Goal: Use online tool/utility: Utilize a website feature to perform a specific function

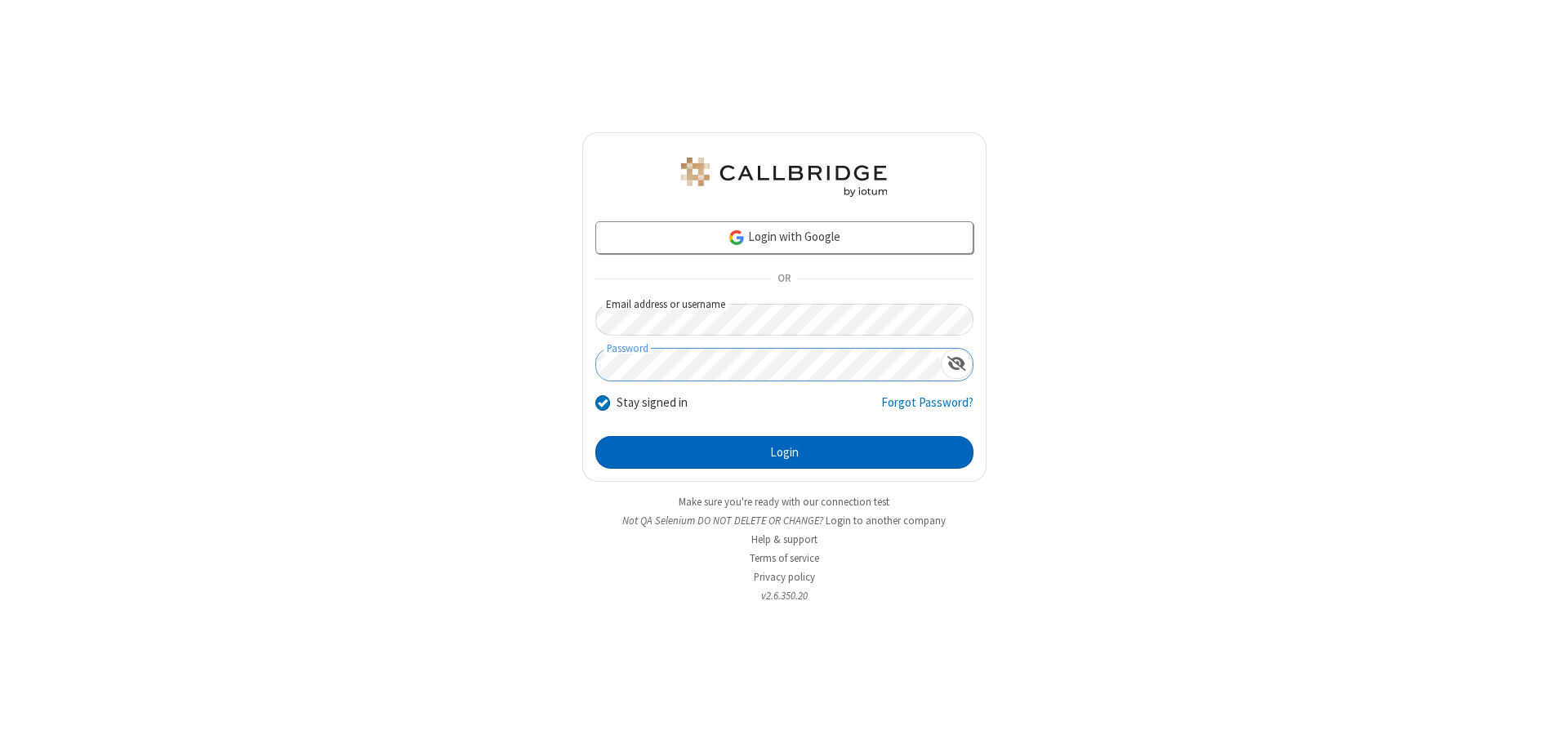
click at [784, 453] on button "Login" at bounding box center [785, 452] width 378 height 33
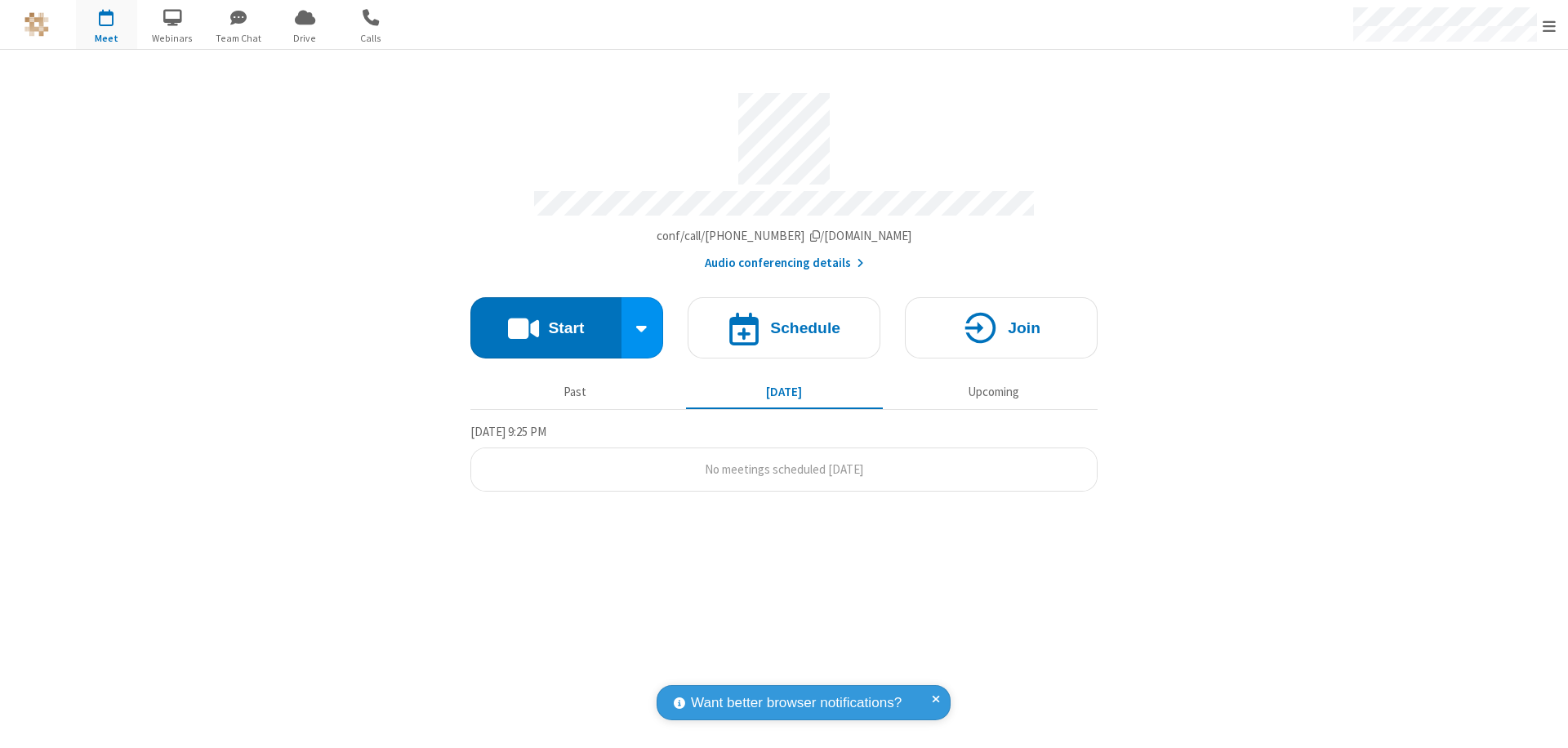
click at [545, 320] on button "Start" at bounding box center [545, 327] width 151 height 61
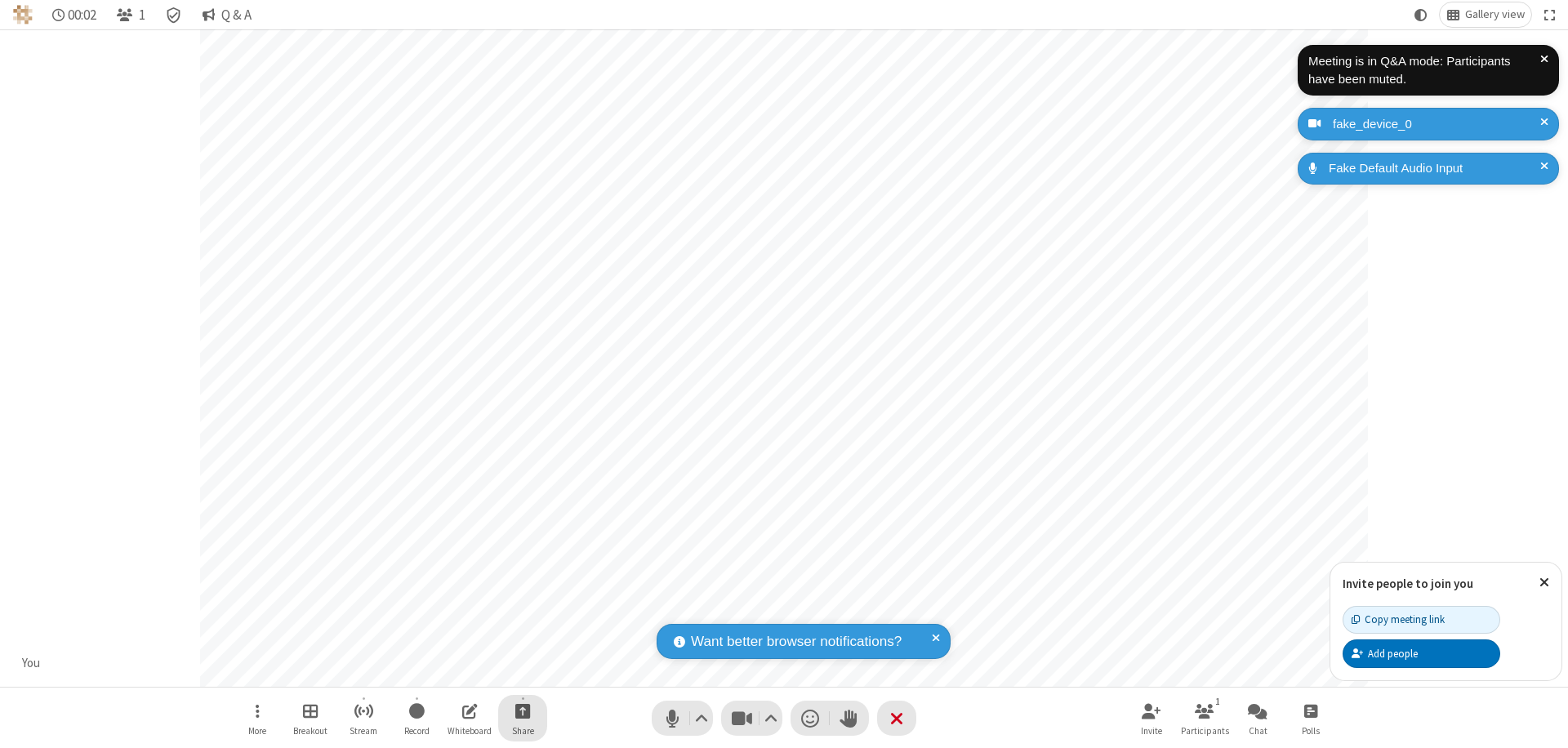
click at [522, 711] on span "Start sharing" at bounding box center [523, 711] width 16 height 20
click at [521, 611] on span "Share additional camera" at bounding box center [532, 614] width 121 height 14
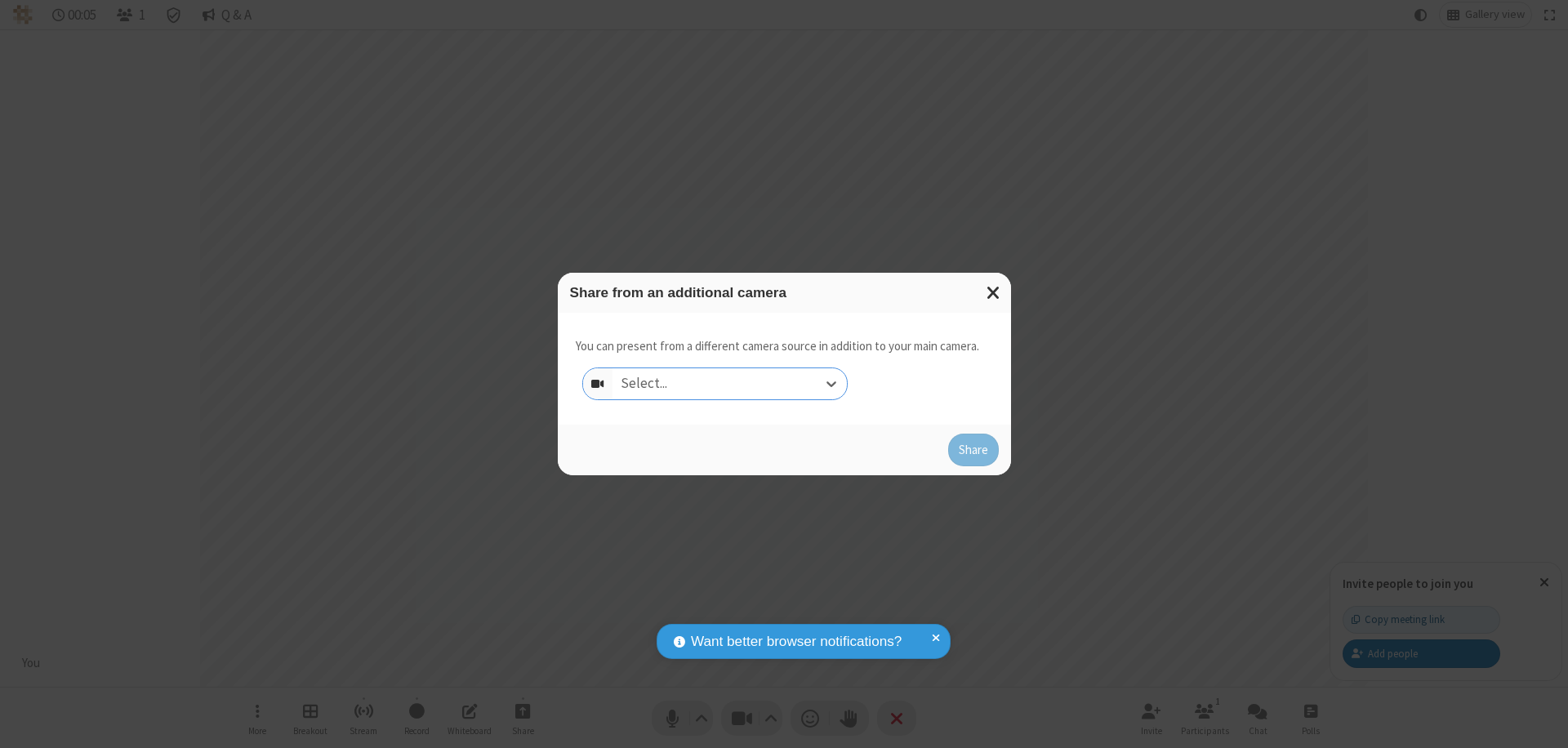
click at [729, 384] on div "Select..." at bounding box center [729, 384] width 234 height 31
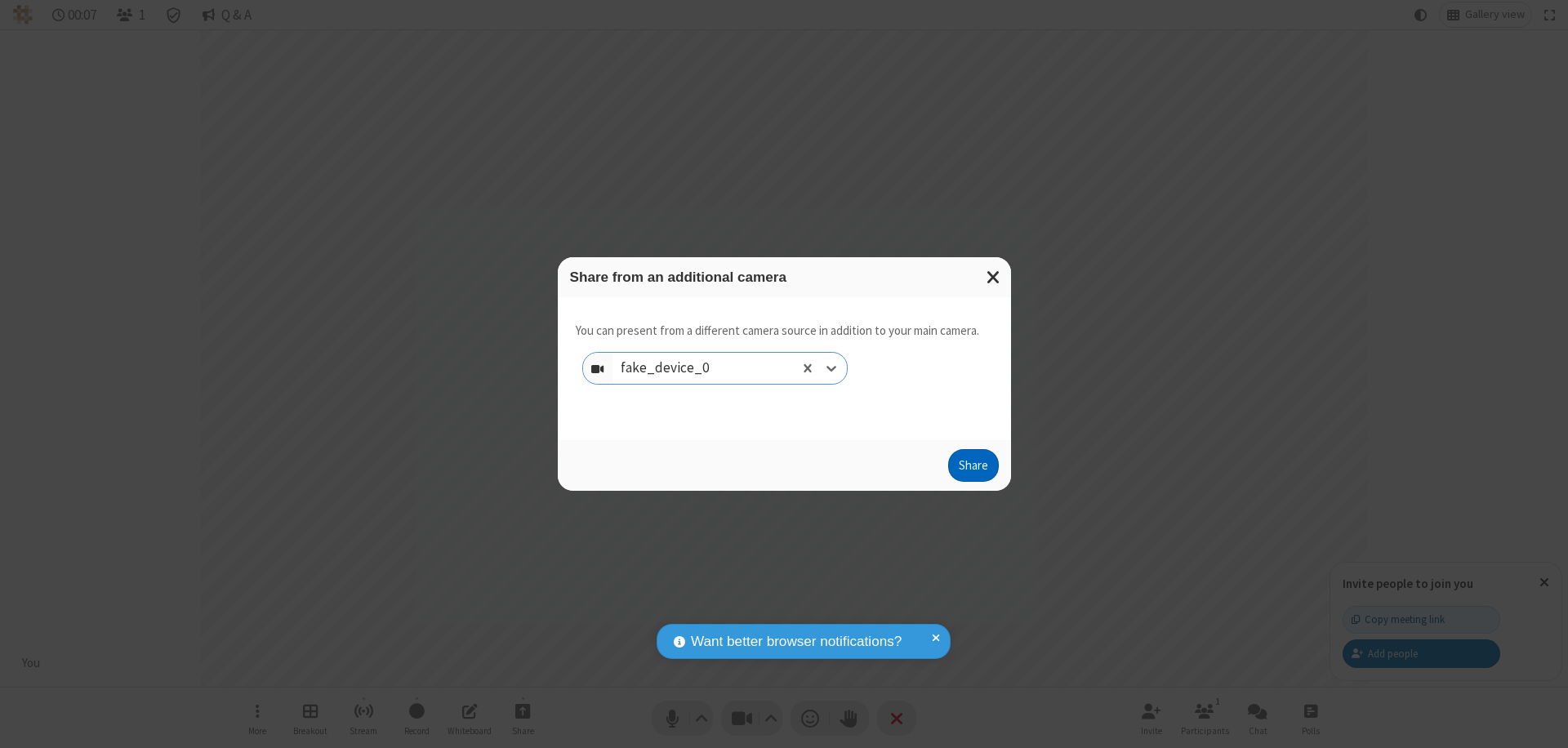
click at [973, 469] on button "Share" at bounding box center [973, 465] width 50 height 33
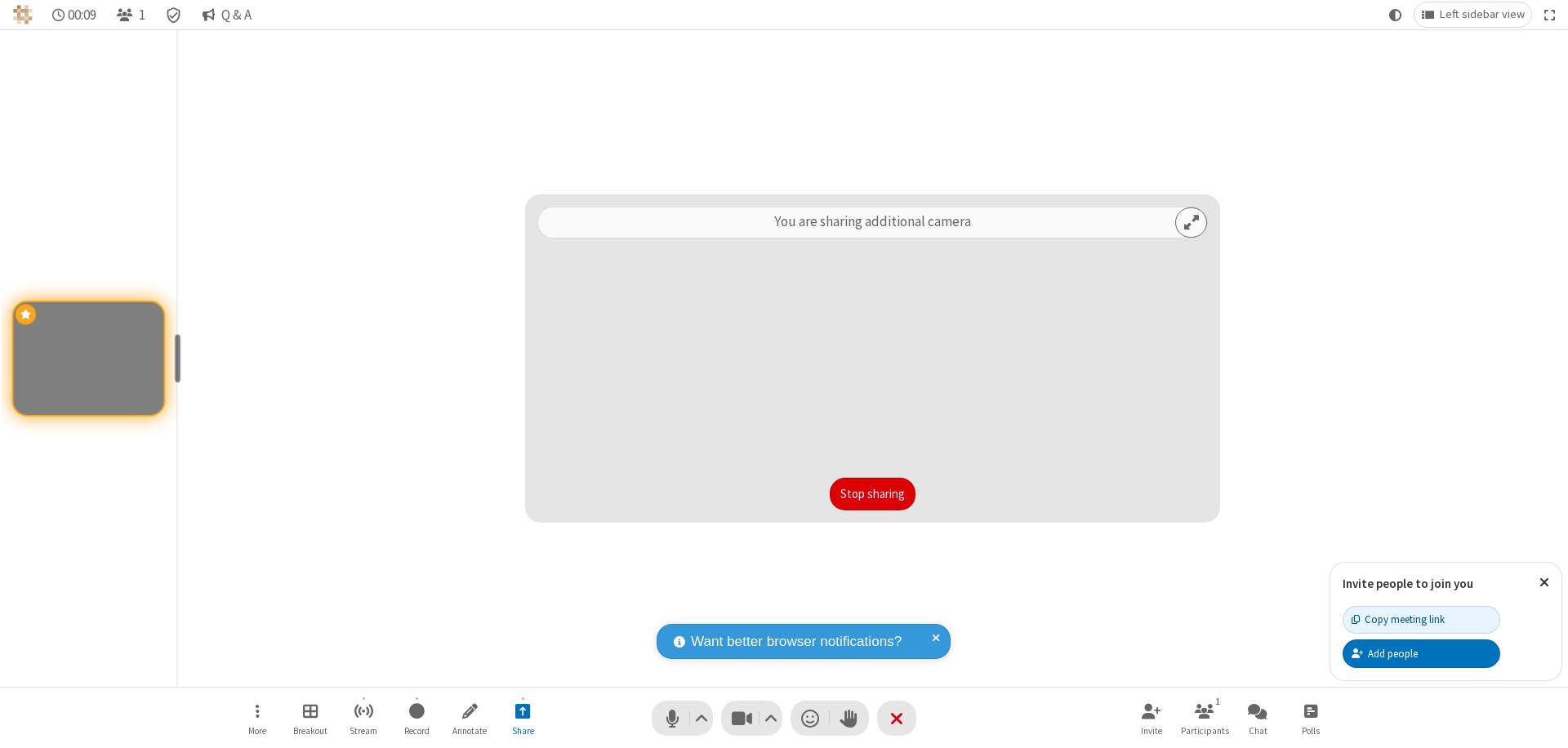
click at [872, 494] on button "Stop sharing" at bounding box center [872, 494] width 86 height 33
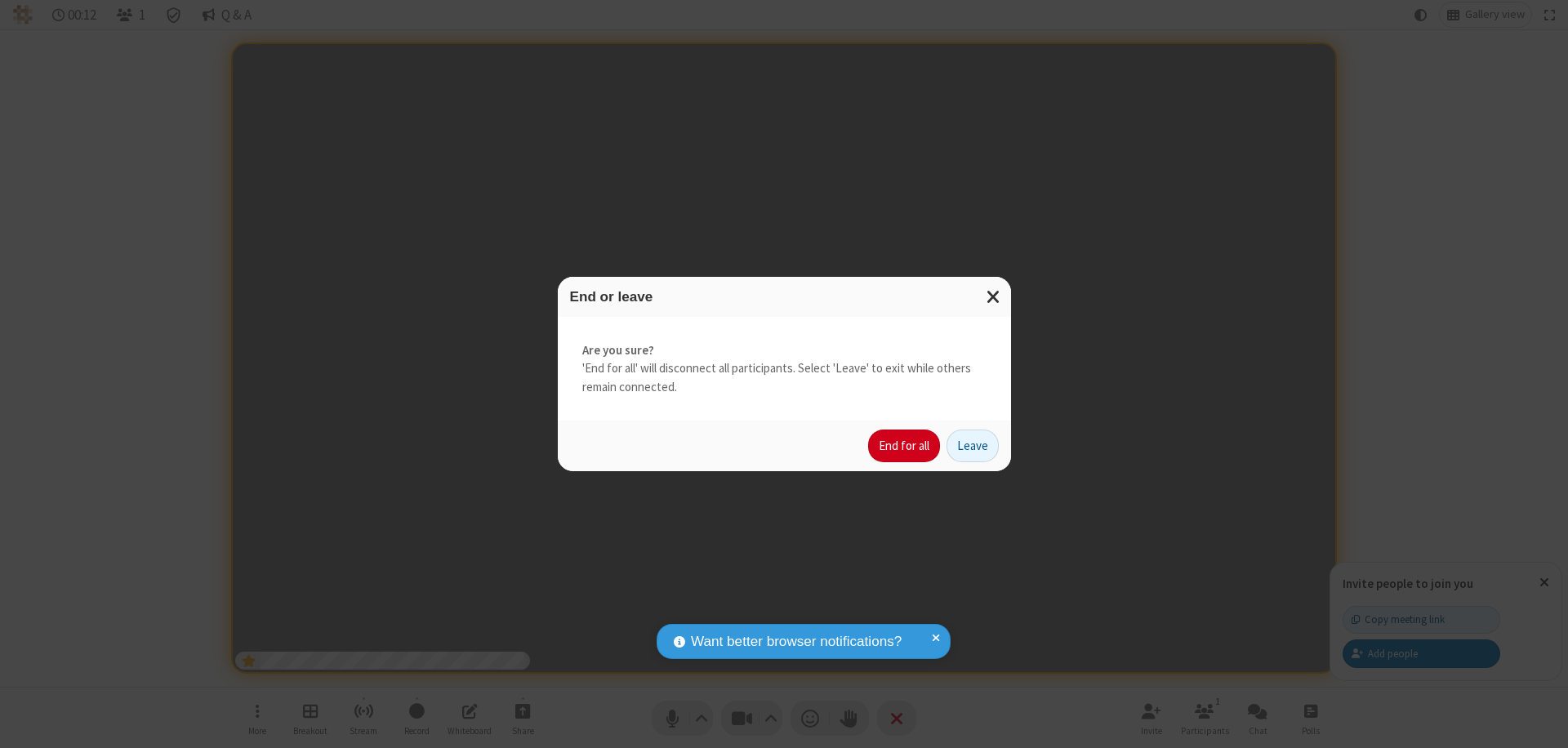
click at [905, 447] on button "End for all" at bounding box center [903, 446] width 72 height 33
